Goal: Task Accomplishment & Management: Use online tool/utility

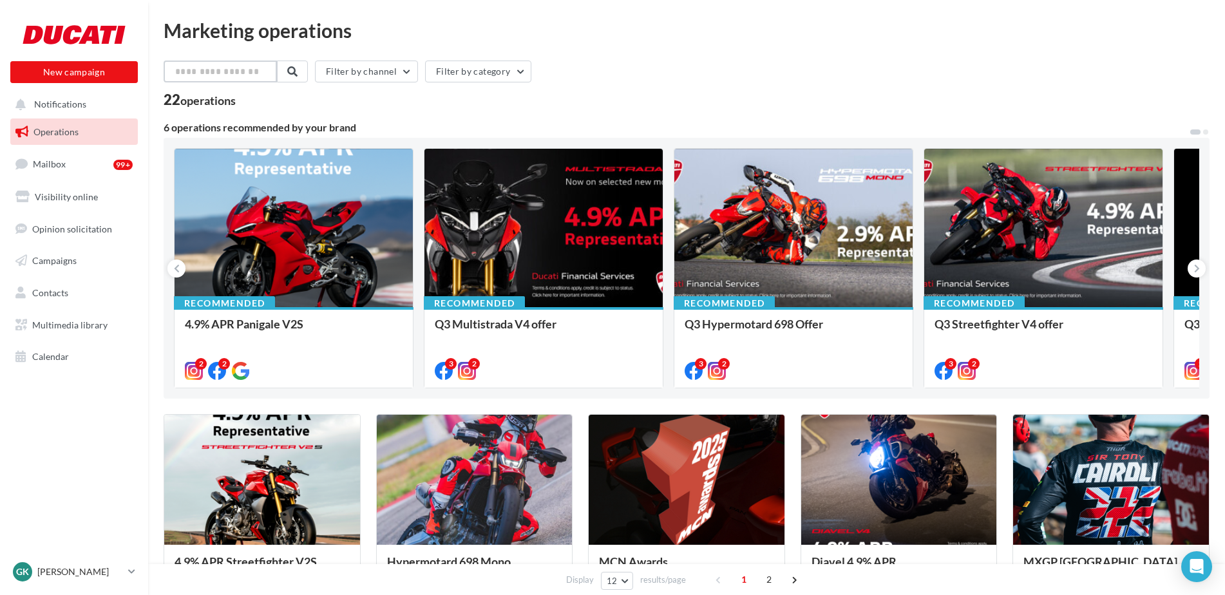
click at [241, 67] on input "text" at bounding box center [220, 72] width 113 height 22
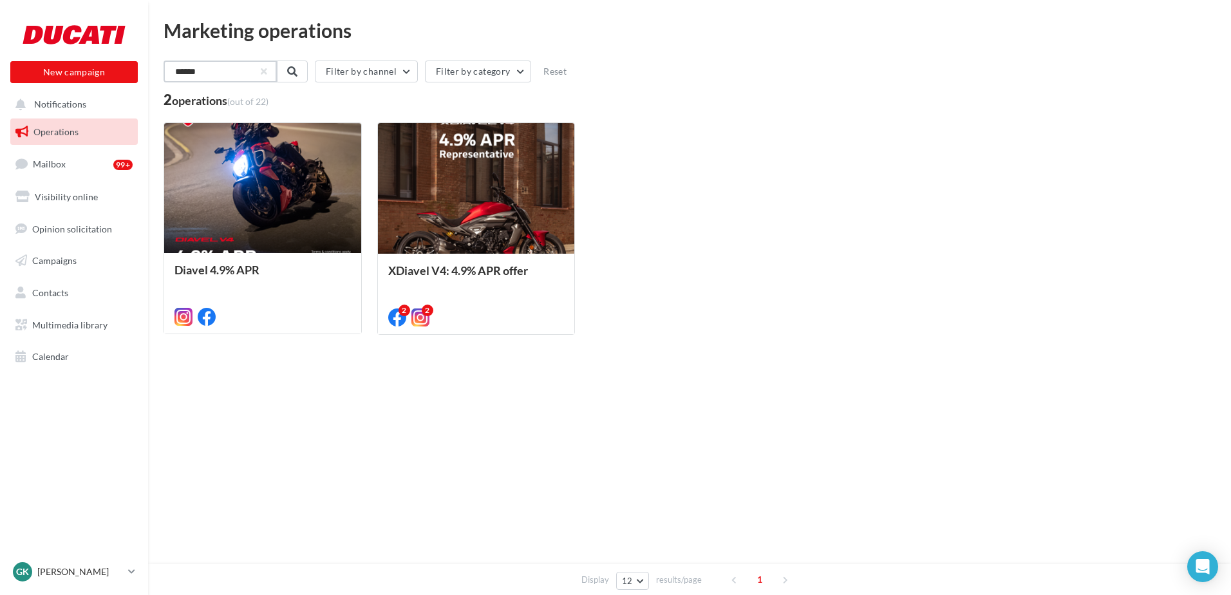
type input "******"
